Goal: Navigation & Orientation: Go to known website

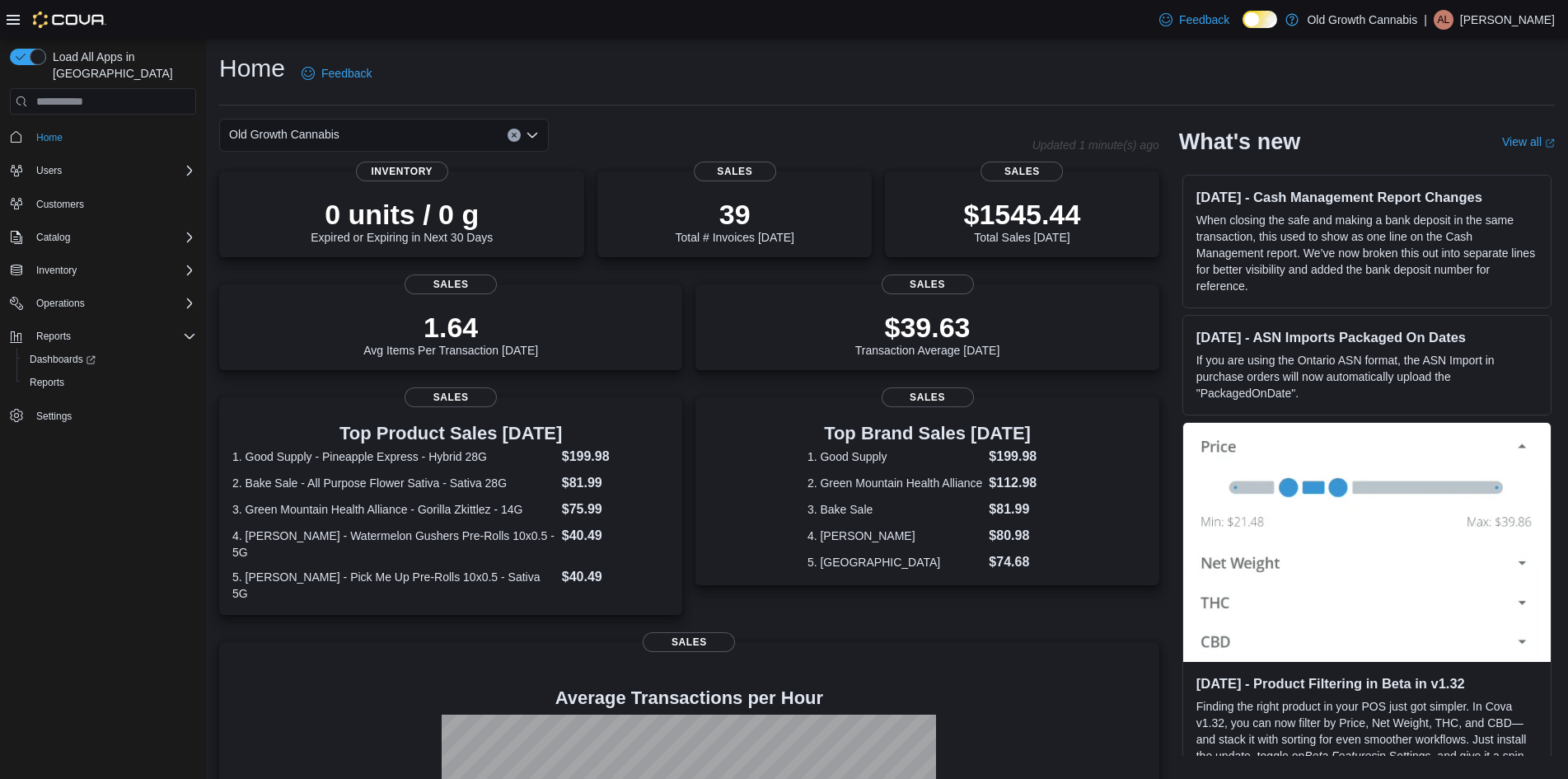
scroll to position [232, 0]
